Goal: Information Seeking & Learning: Learn about a topic

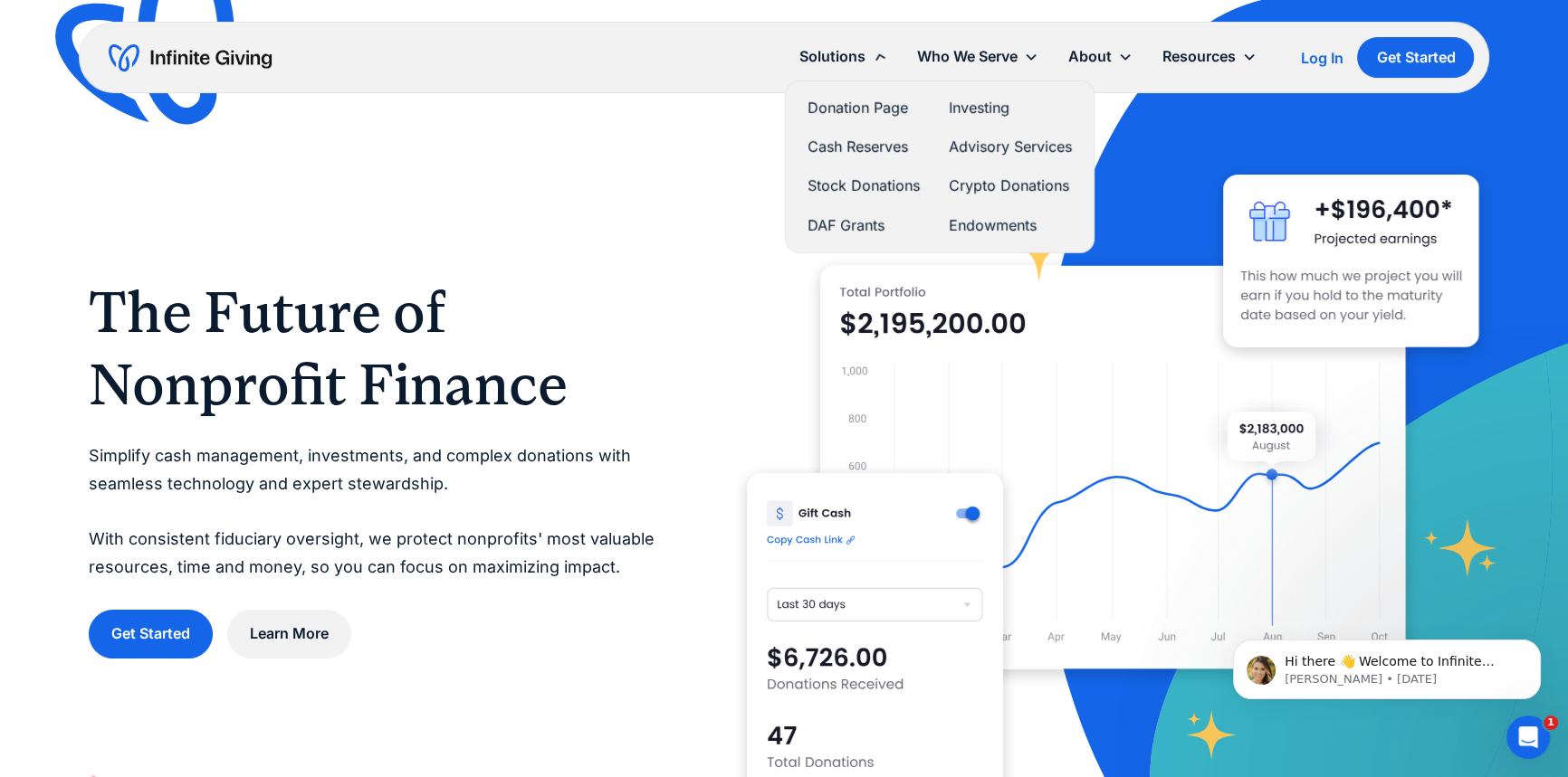
click at [850, 59] on div "Solutions" at bounding box center [832, 57] width 66 height 25
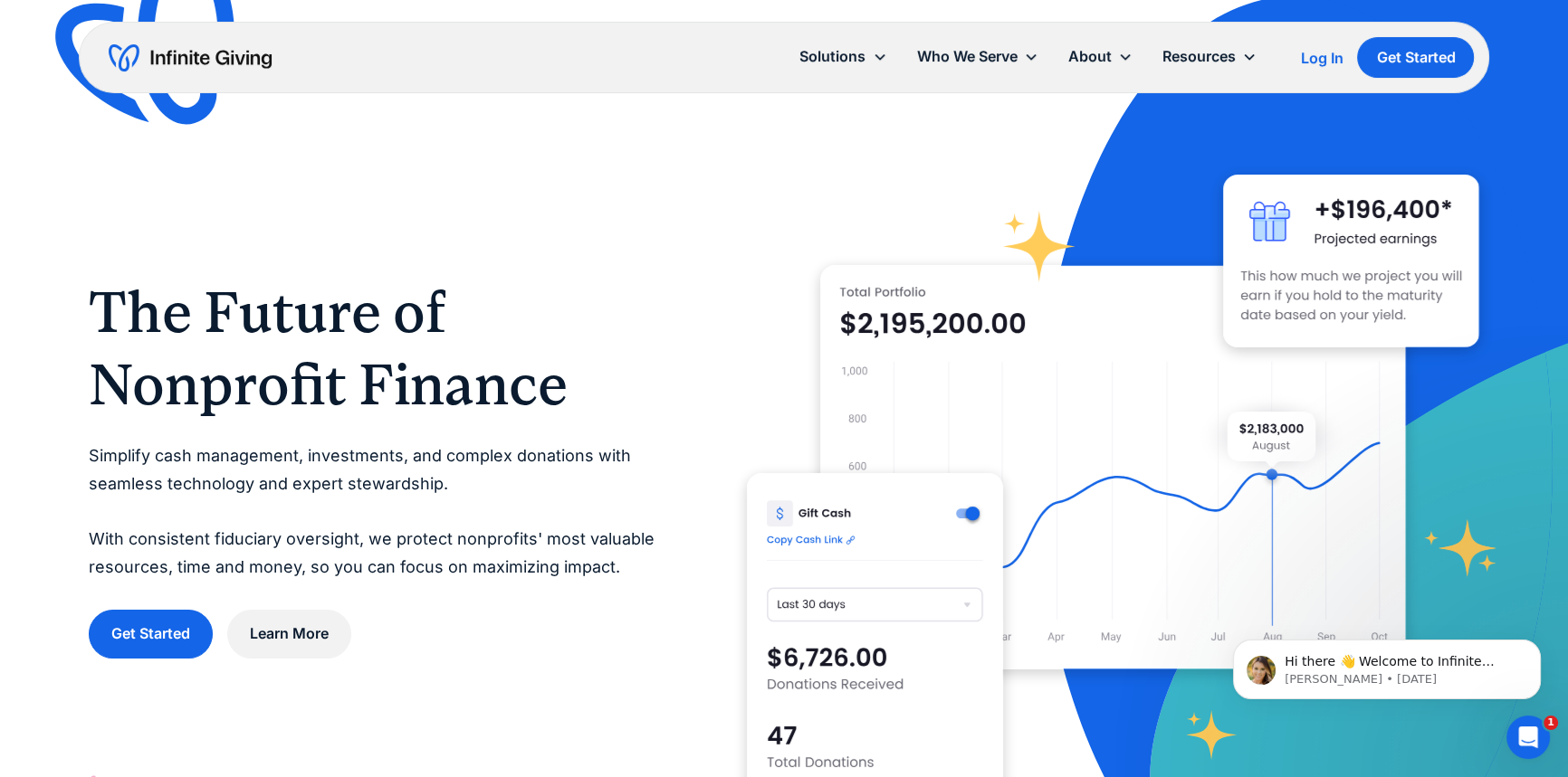
click at [850, 59] on div "Solutions" at bounding box center [832, 57] width 66 height 25
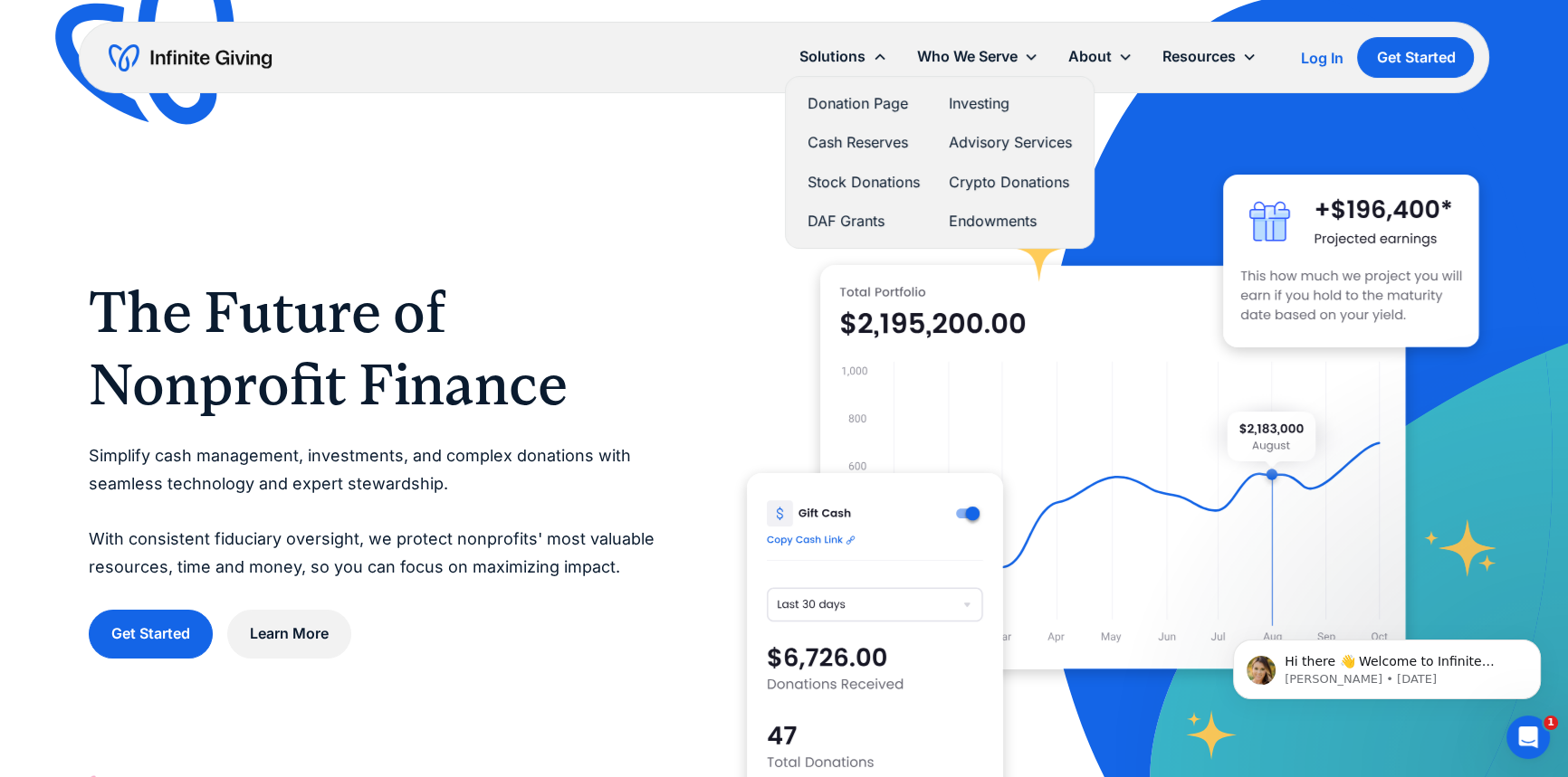
click at [859, 148] on link "Cash Reserves" at bounding box center [863, 143] width 113 height 25
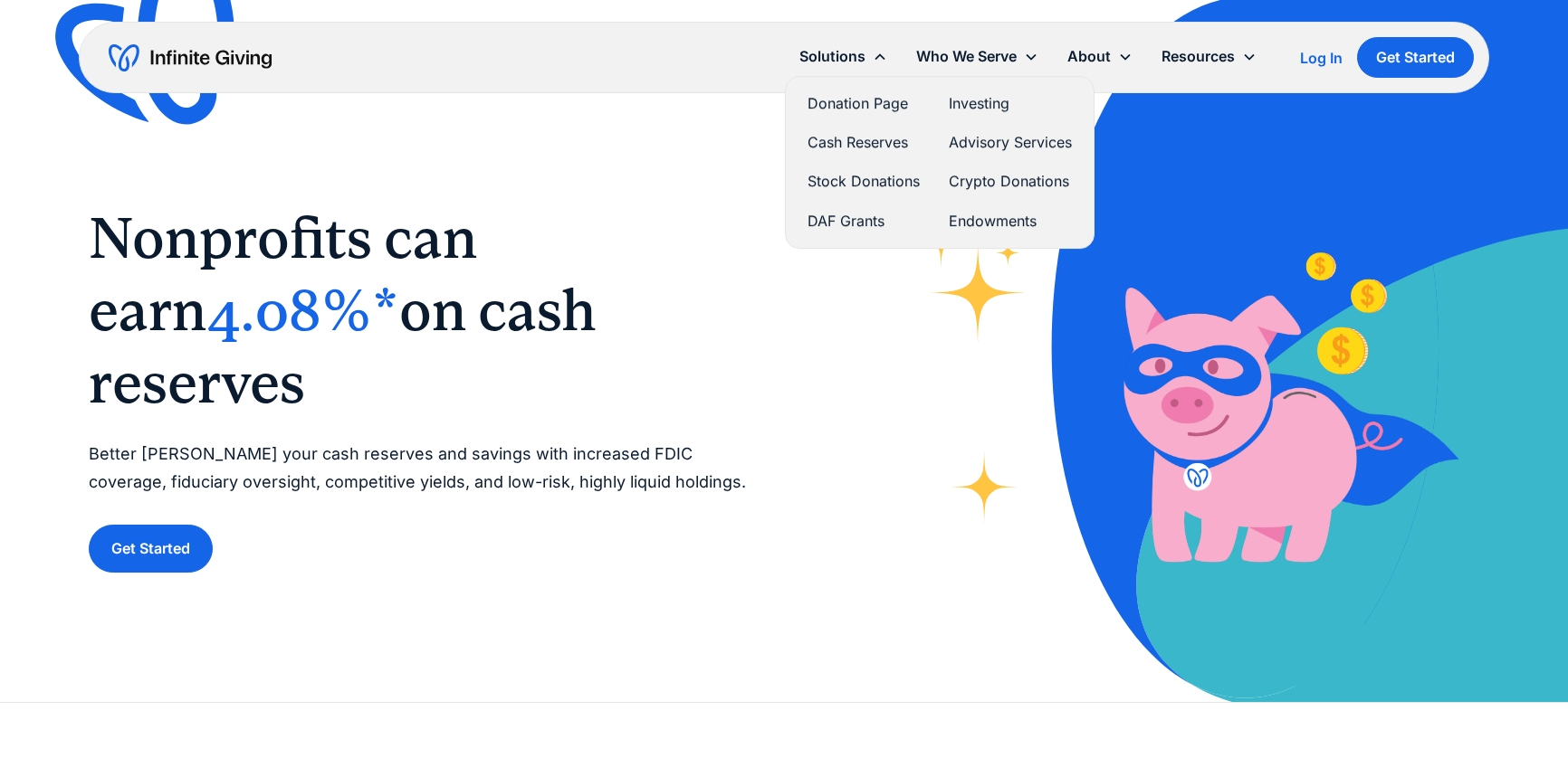
click at [869, 46] on div "Solutions" at bounding box center [843, 56] width 116 height 39
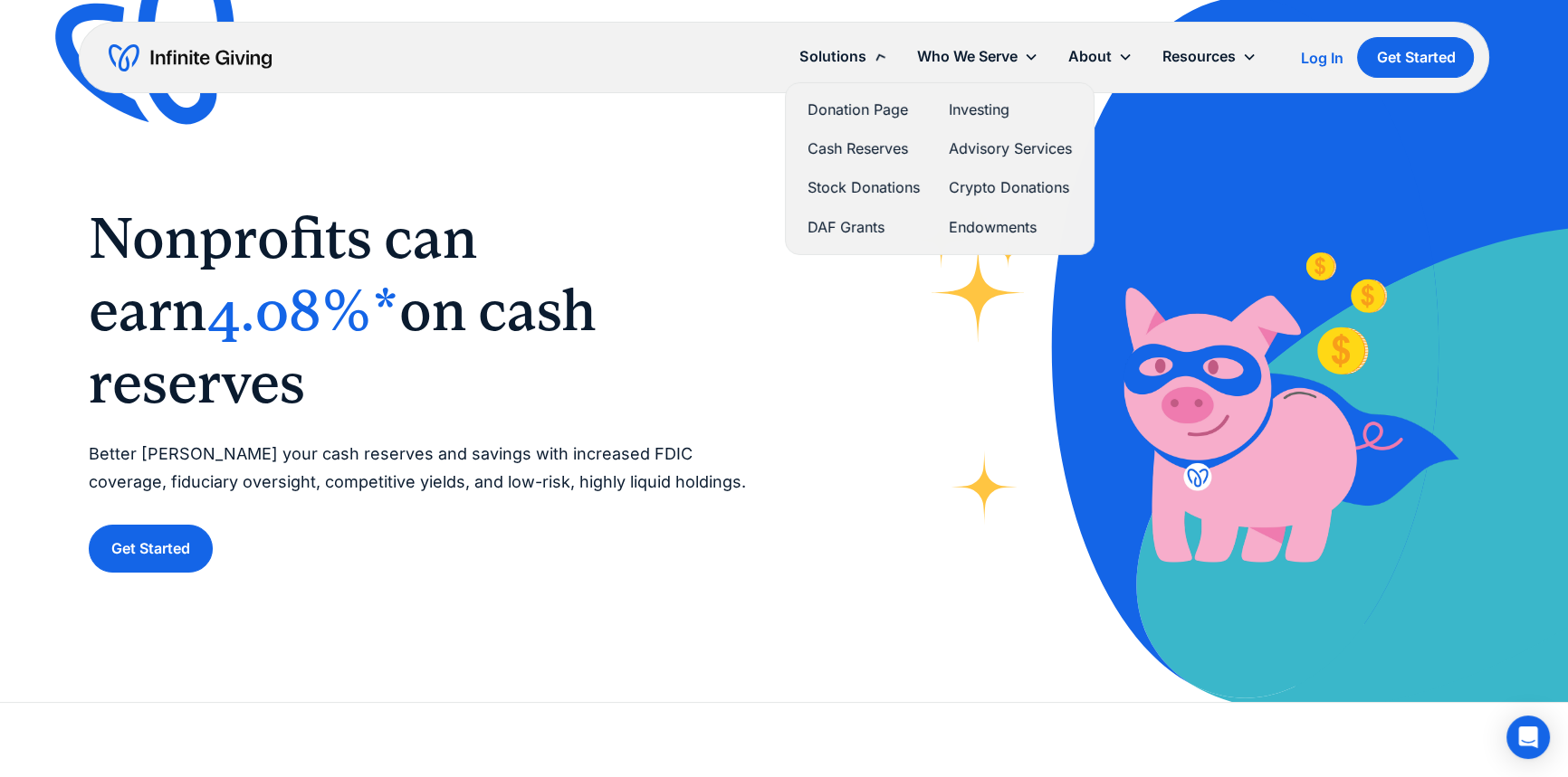
click at [845, 52] on div "Solutions" at bounding box center [832, 57] width 66 height 25
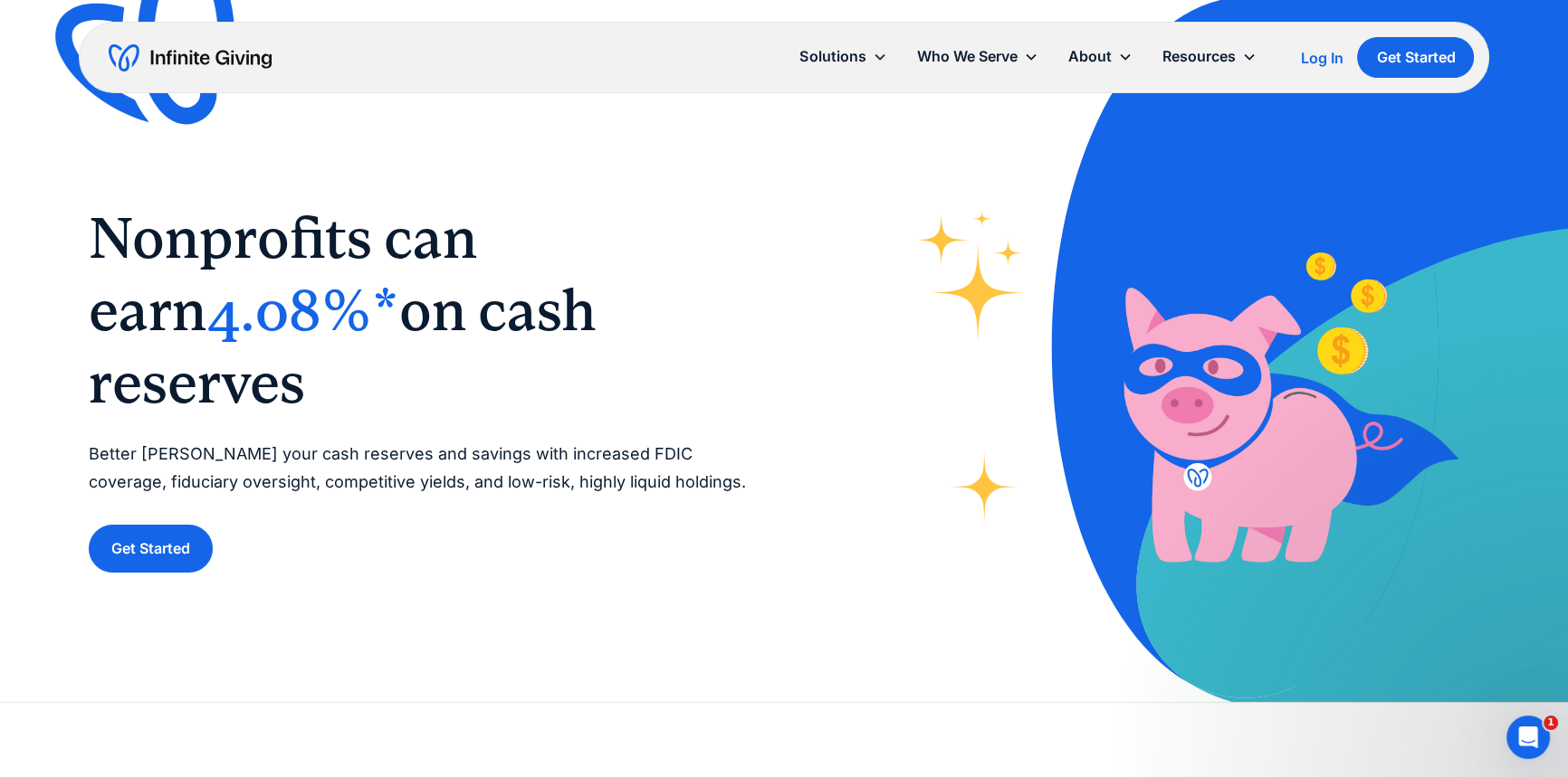
click at [845, 52] on div "Solutions" at bounding box center [832, 57] width 66 height 25
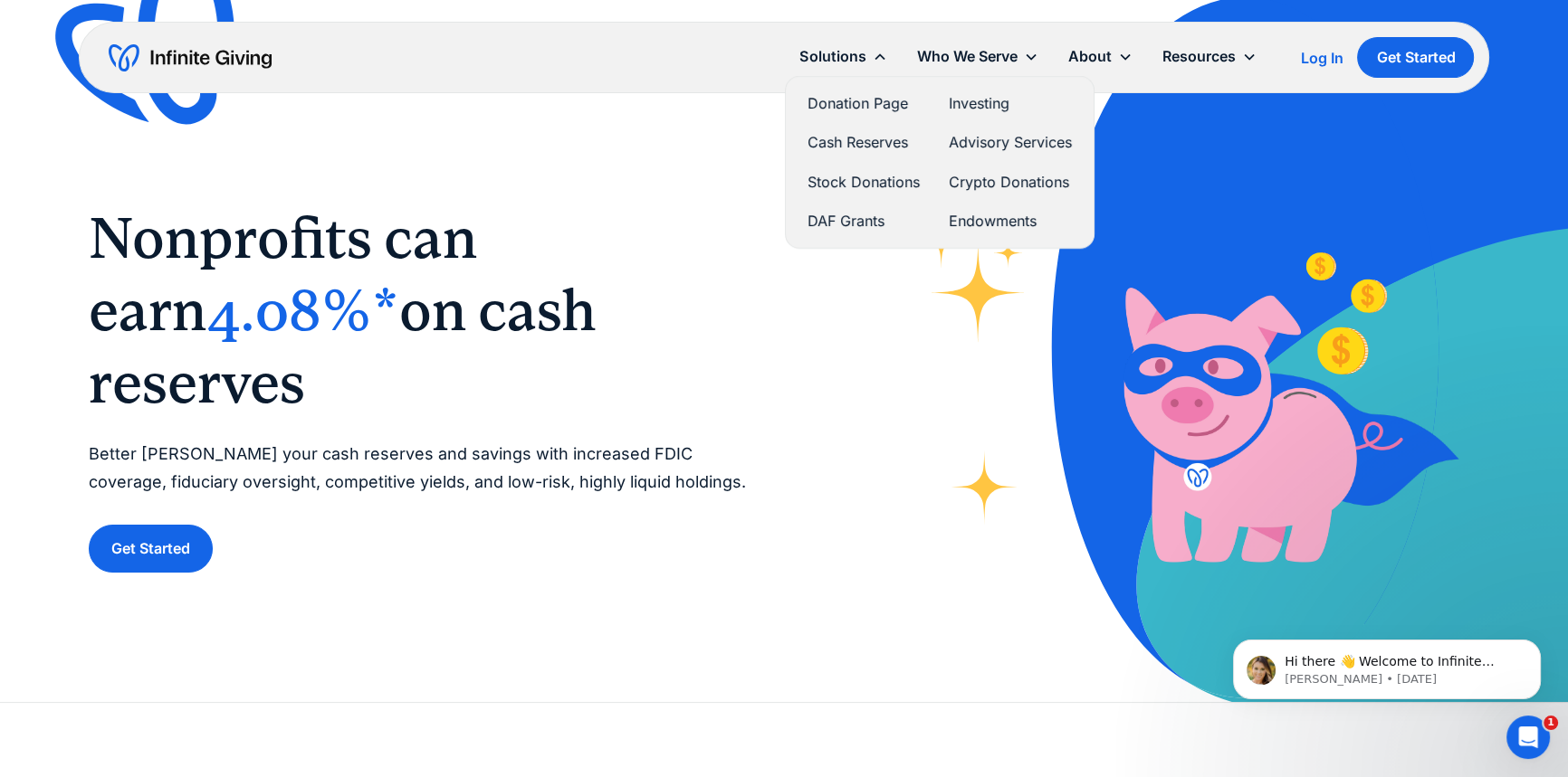
click at [850, 176] on link "Stock Donations" at bounding box center [863, 182] width 113 height 25
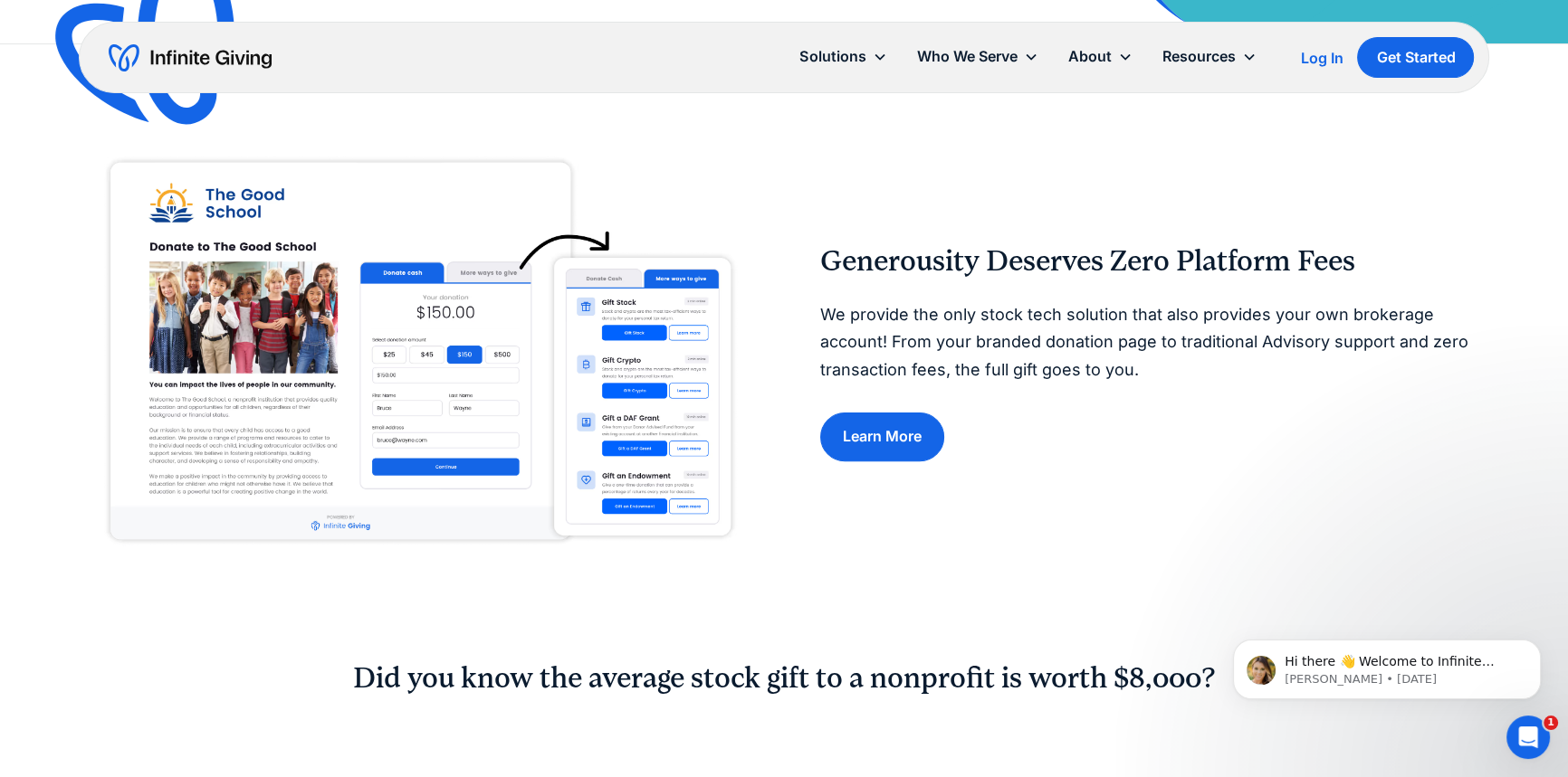
scroll to position [740, 0]
